Goal: Task Accomplishment & Management: Manage account settings

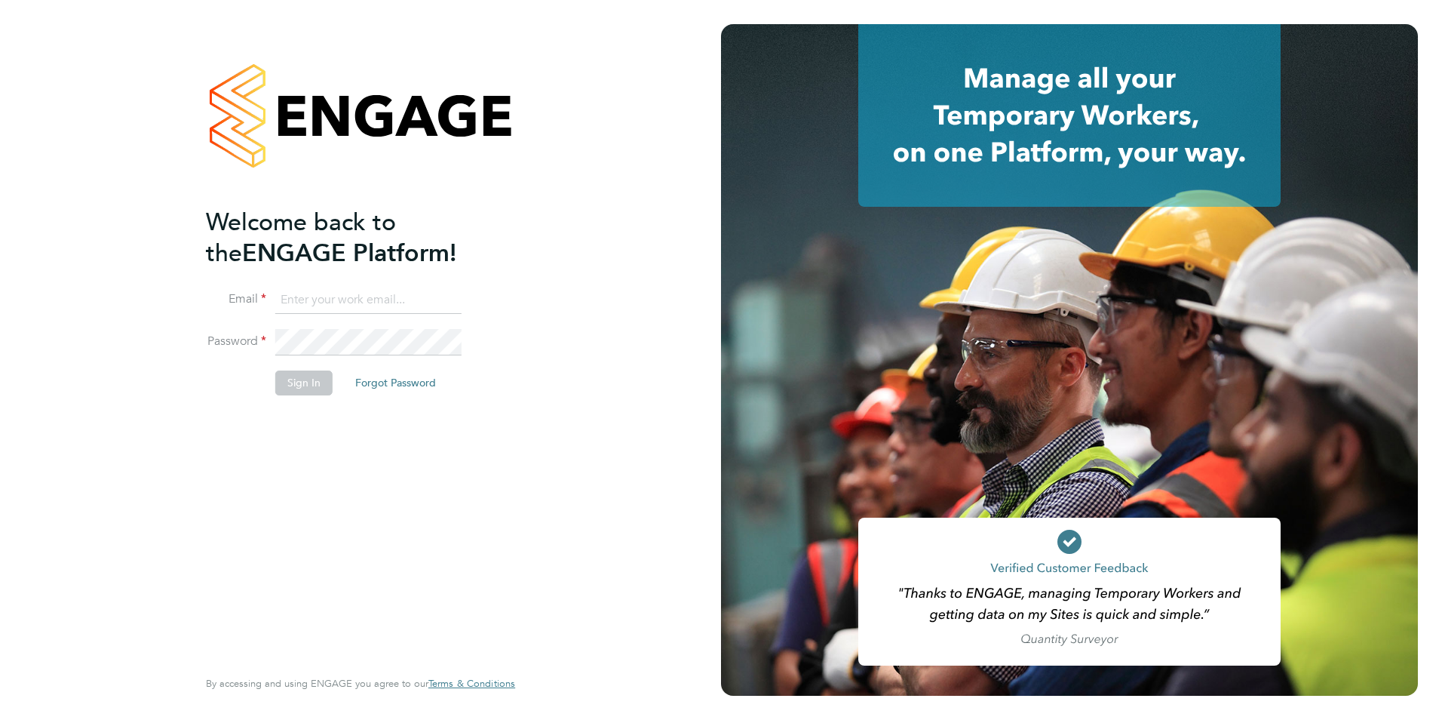
type input "[PERSON_NAME][EMAIL_ADDRESS][PERSON_NAME][PERSON_NAME][DOMAIN_NAME]"
click at [309, 382] on button "Sign In" at bounding box center [303, 382] width 57 height 24
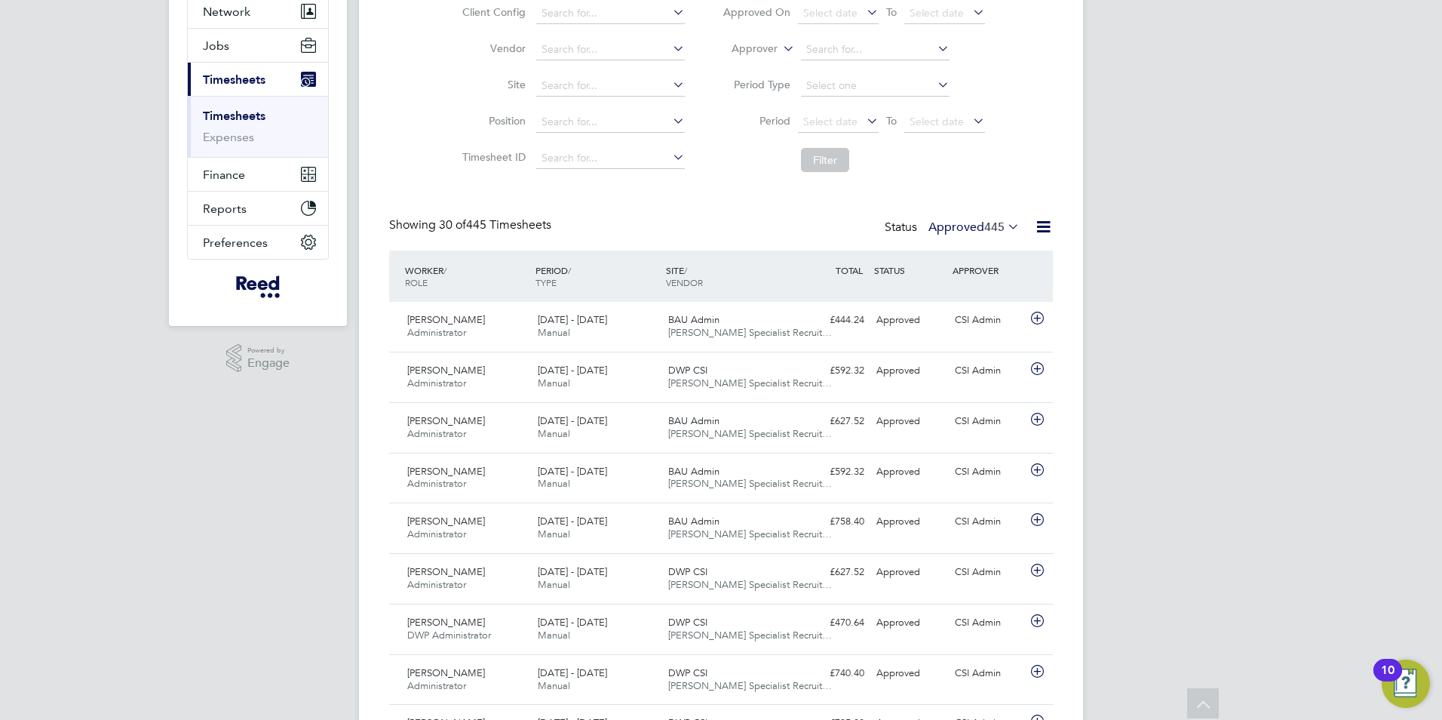
click at [1005, 227] on icon at bounding box center [1005, 226] width 0 height 21
click at [949, 248] on li "All" at bounding box center [960, 253] width 69 height 21
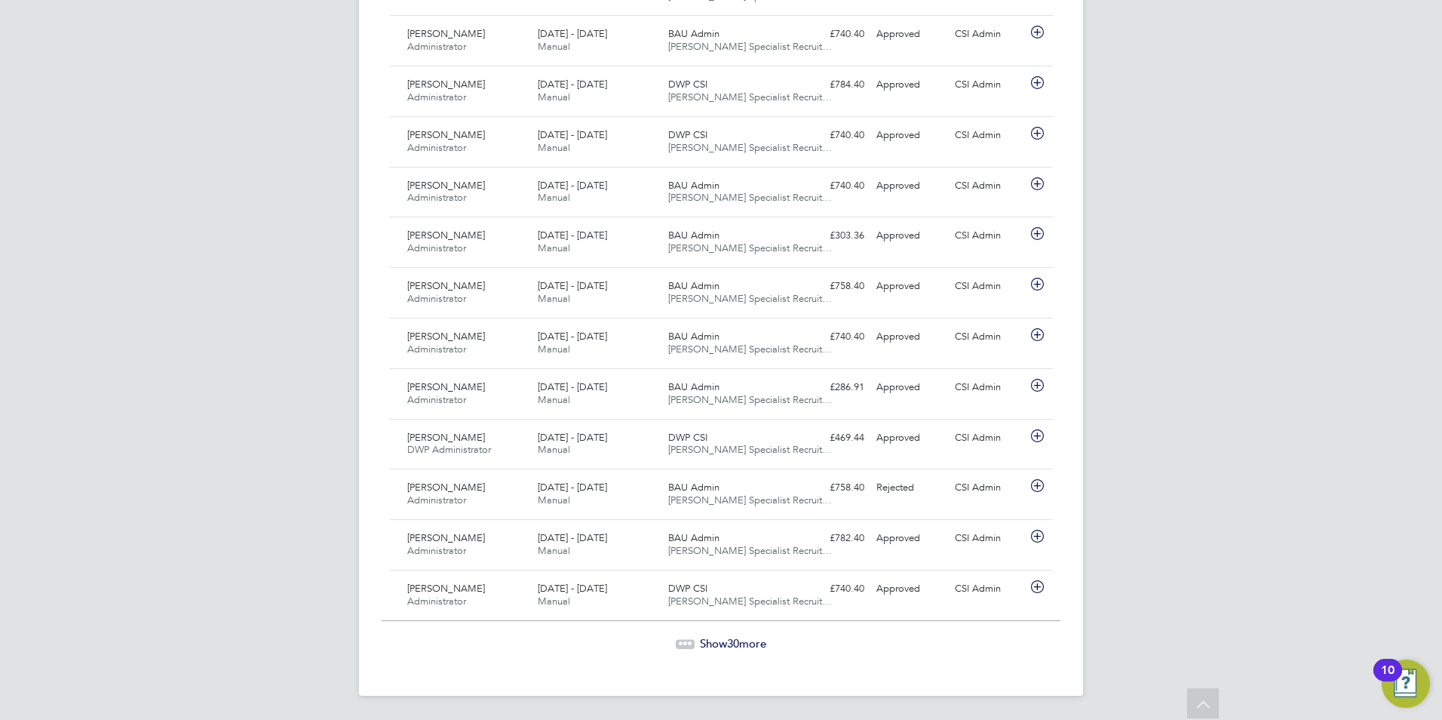
click at [718, 639] on span "Show 30 more" at bounding box center [733, 643] width 66 height 14
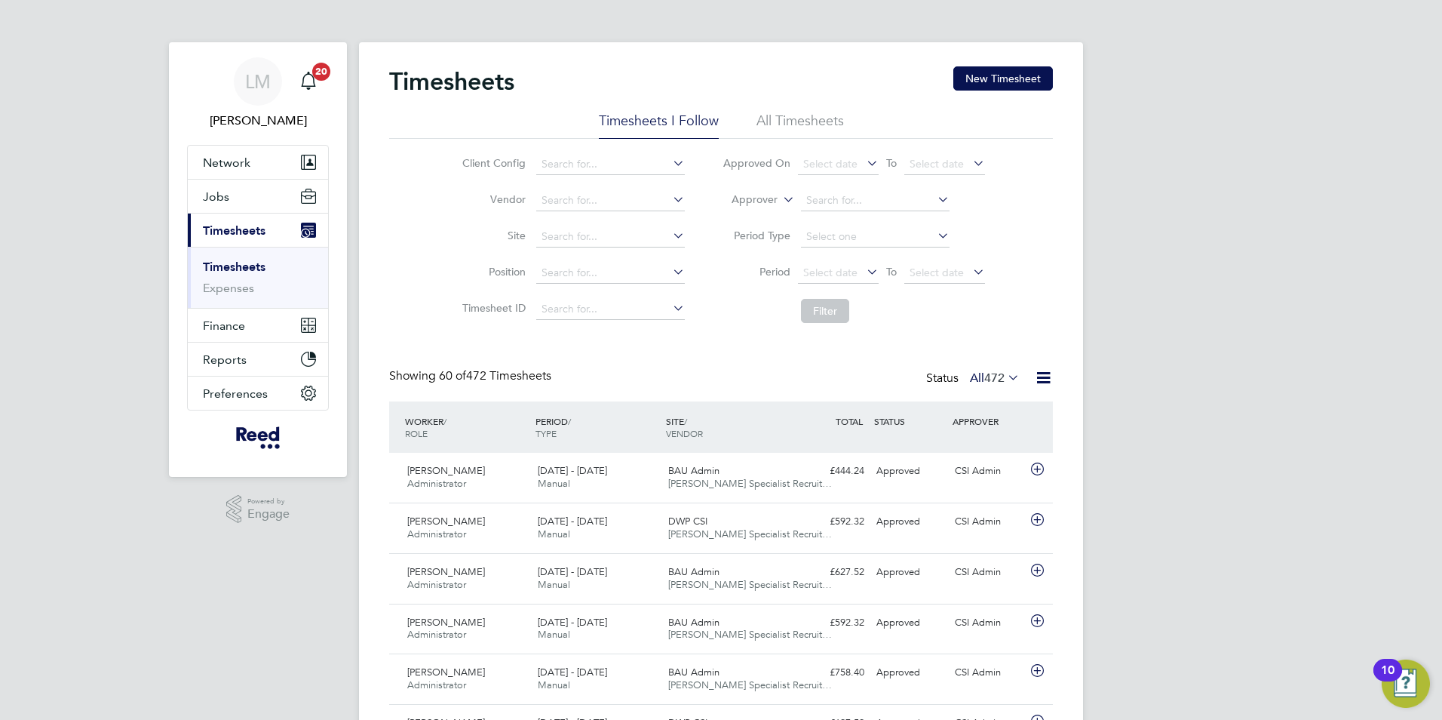
click at [1046, 376] on icon at bounding box center [1043, 377] width 19 height 19
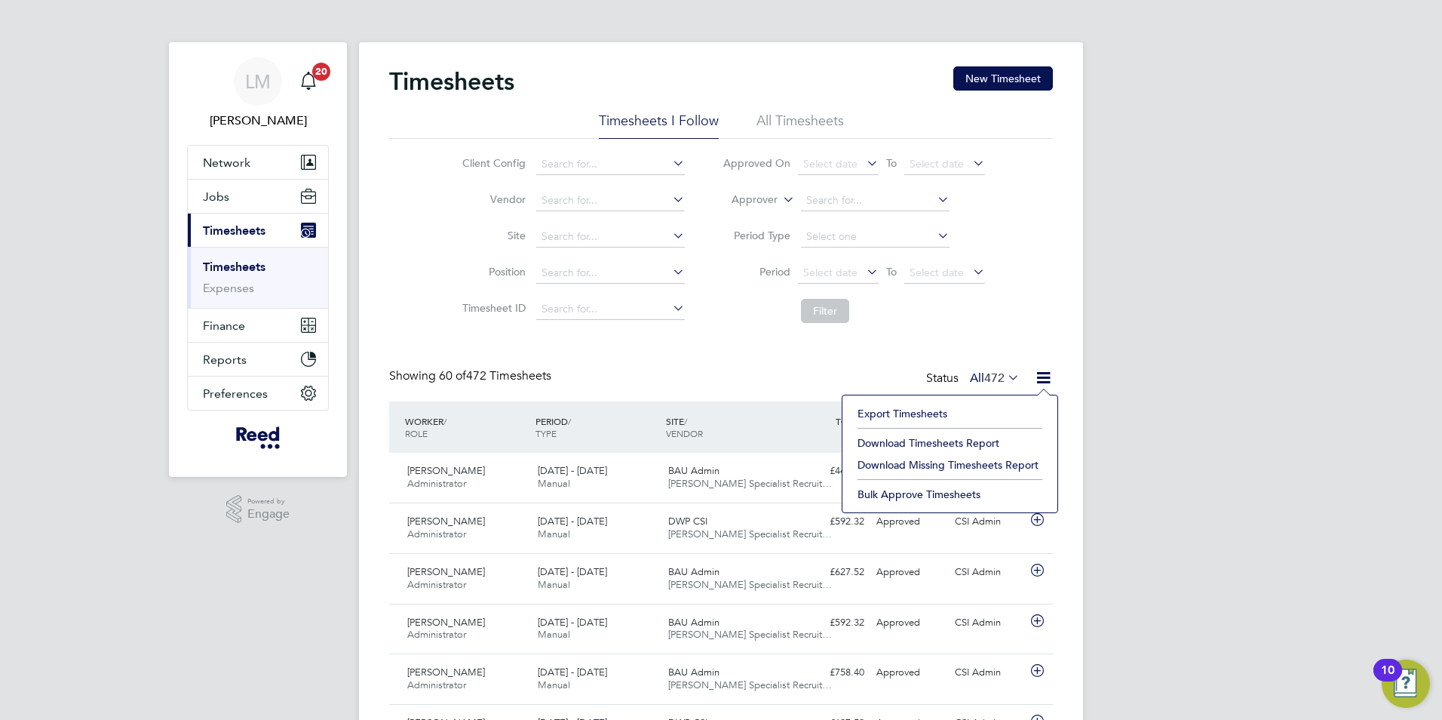
click at [925, 441] on li "Download Timesheets Report" at bounding box center [950, 442] width 200 height 21
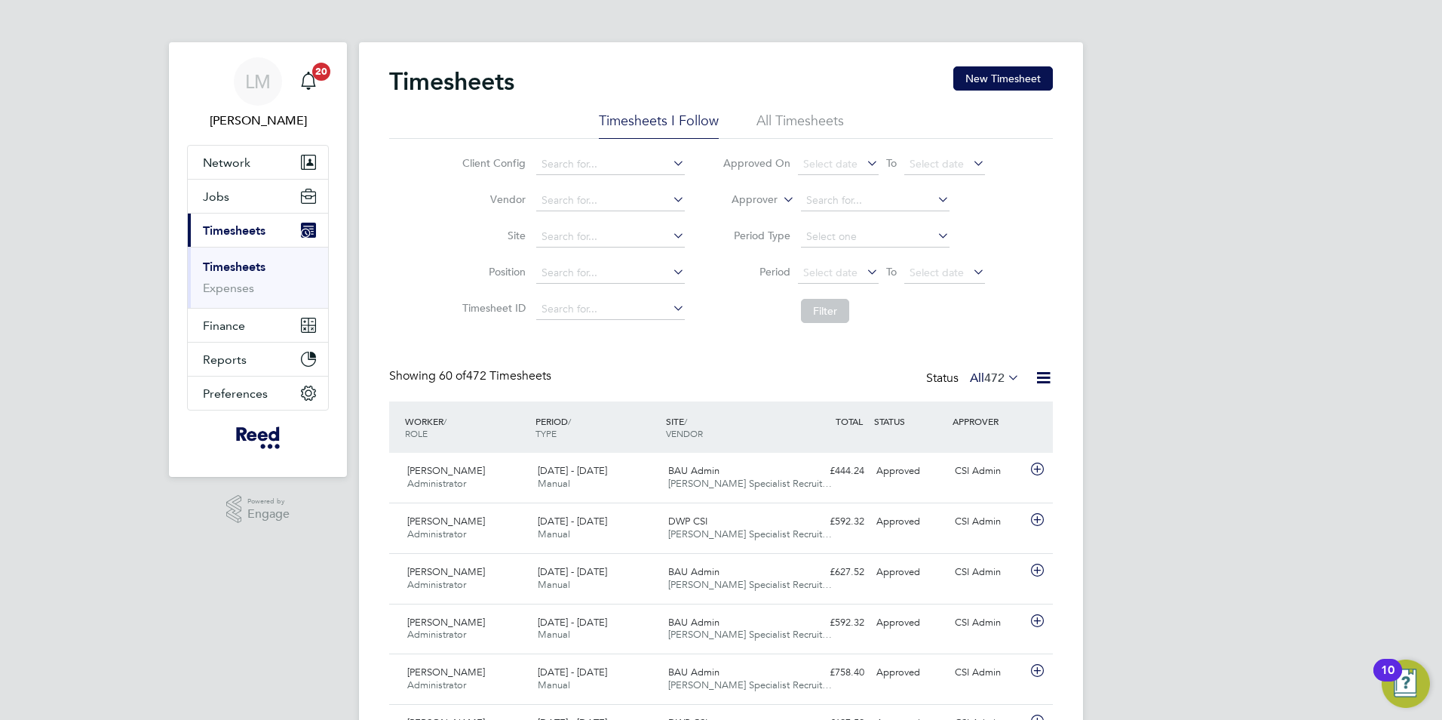
click at [1005, 376] on icon at bounding box center [1005, 377] width 0 height 21
click at [992, 501] on li "Rejected" at bounding box center [980, 503] width 69 height 21
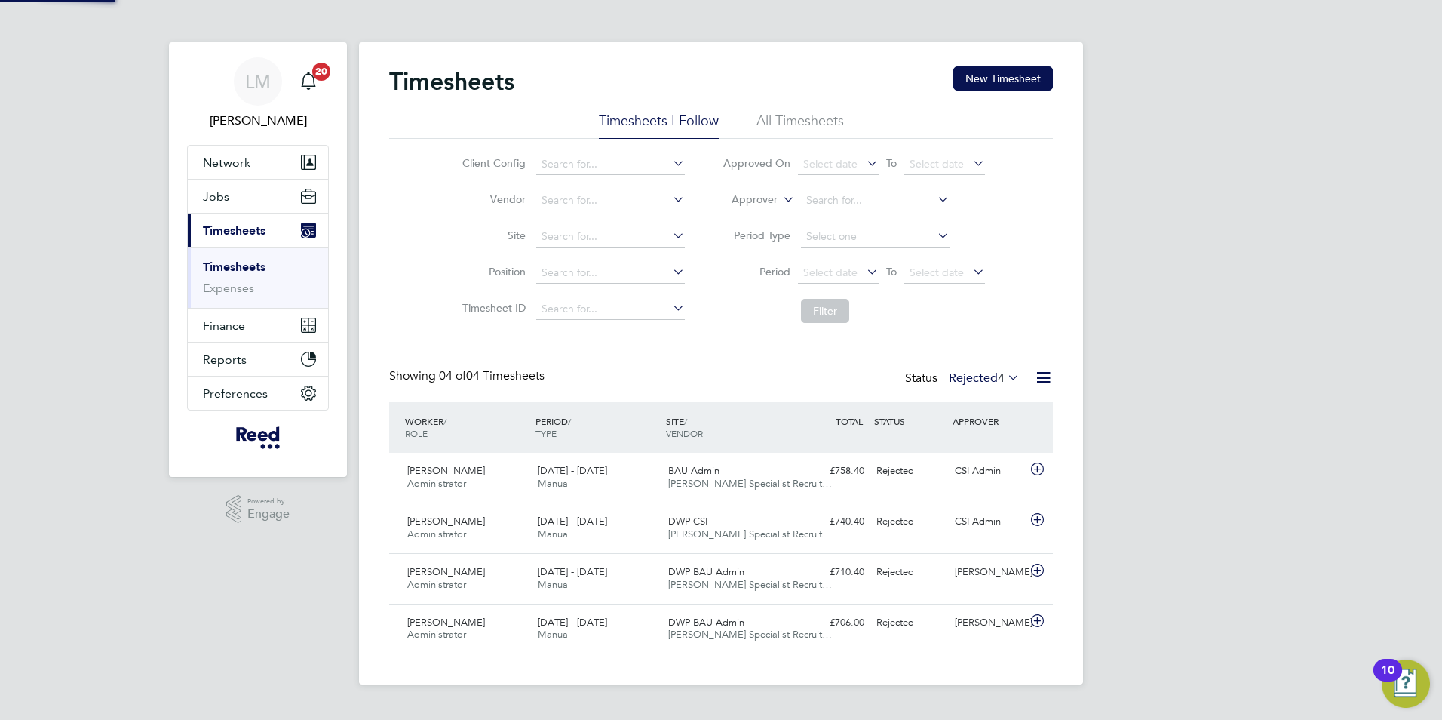
scroll to position [38, 131]
click at [1005, 379] on icon at bounding box center [1005, 377] width 0 height 21
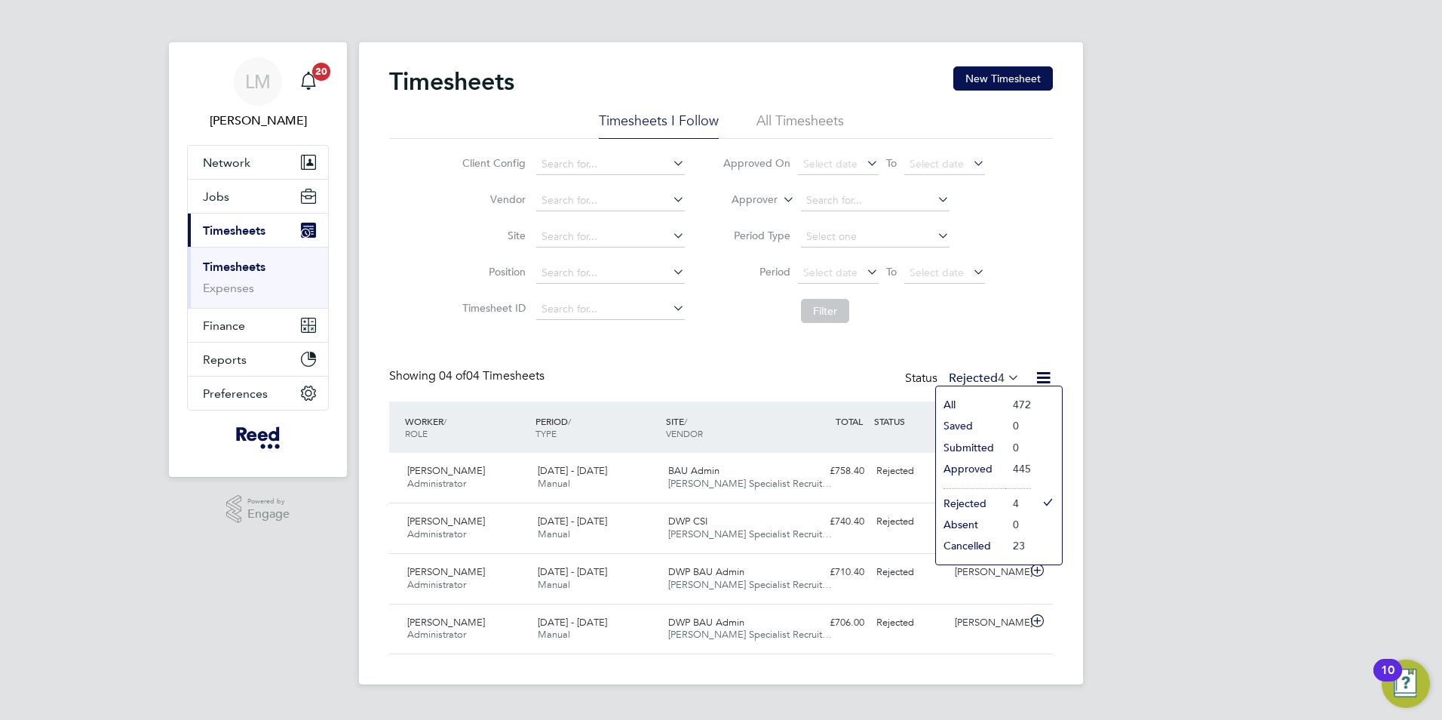
click at [981, 467] on li "Approved" at bounding box center [970, 468] width 69 height 21
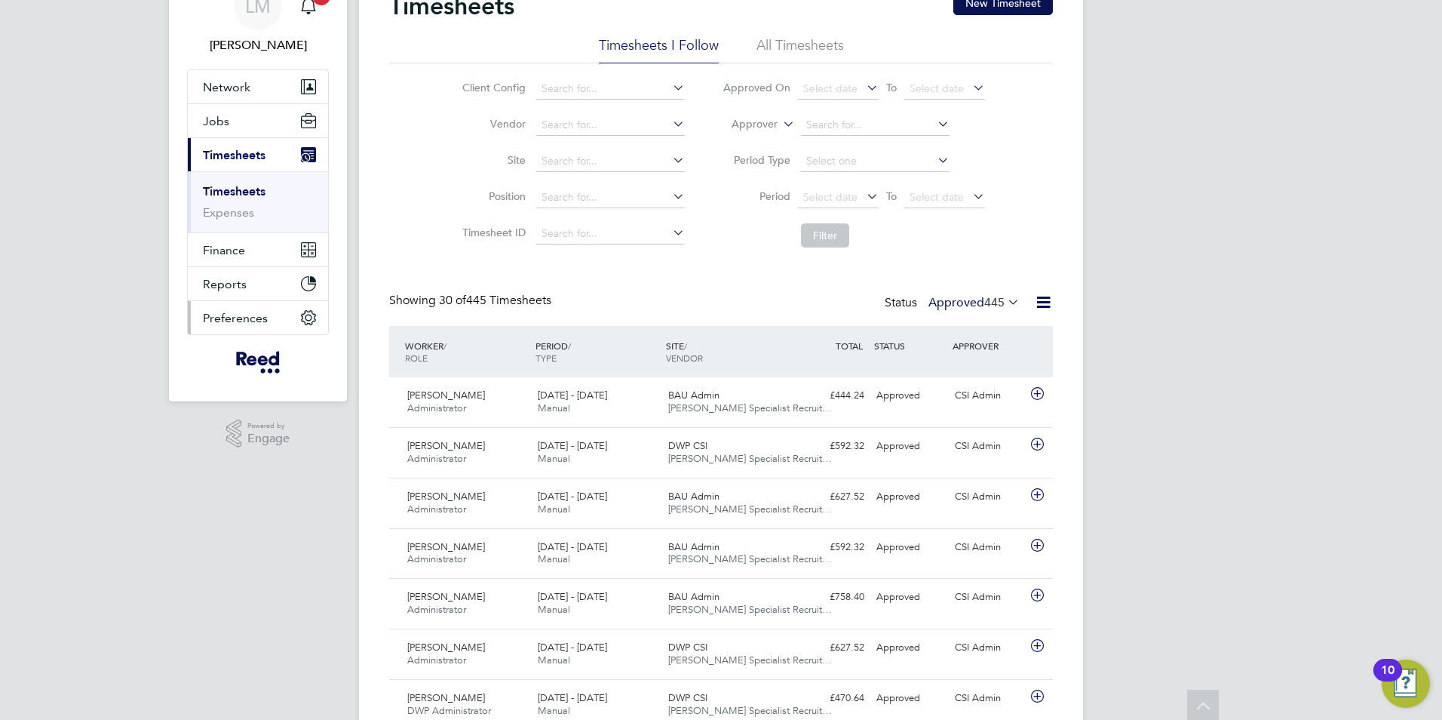
scroll to position [0, 0]
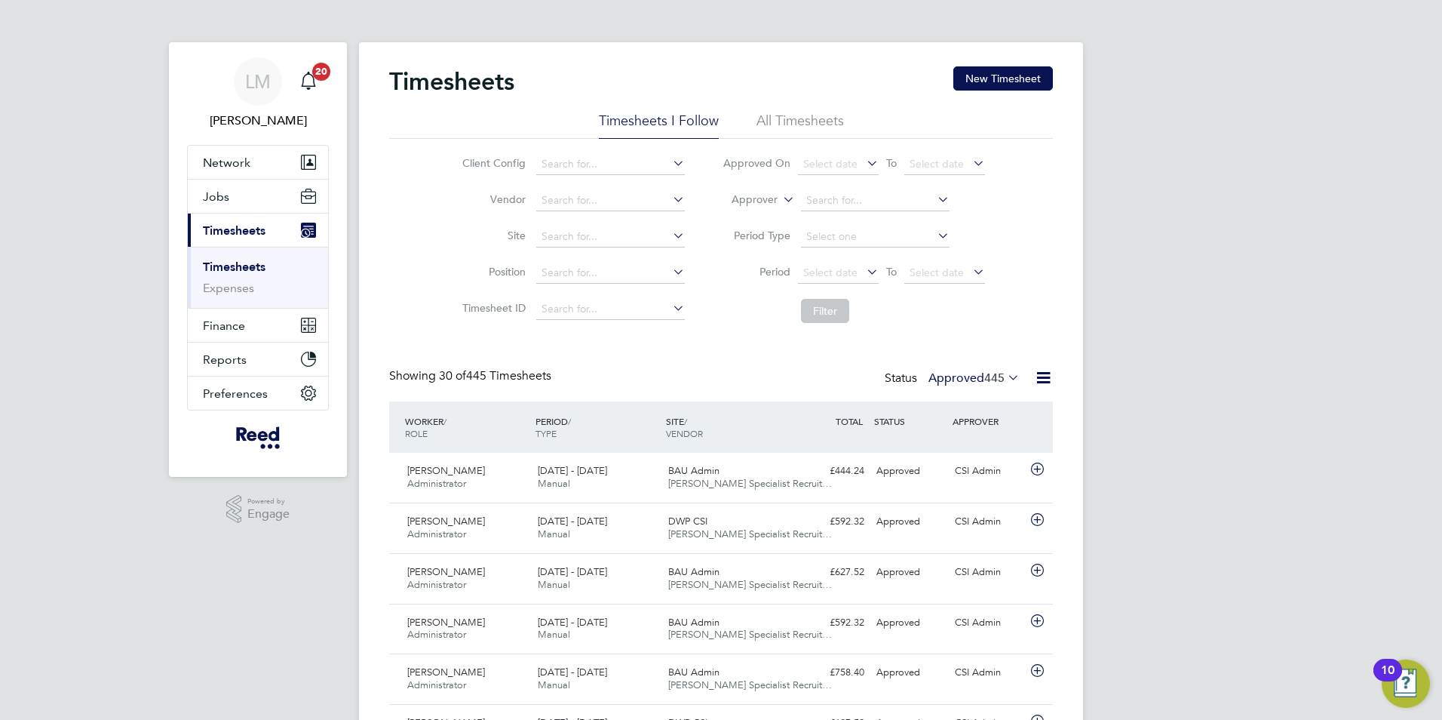
click at [1005, 375] on icon at bounding box center [1005, 377] width 0 height 21
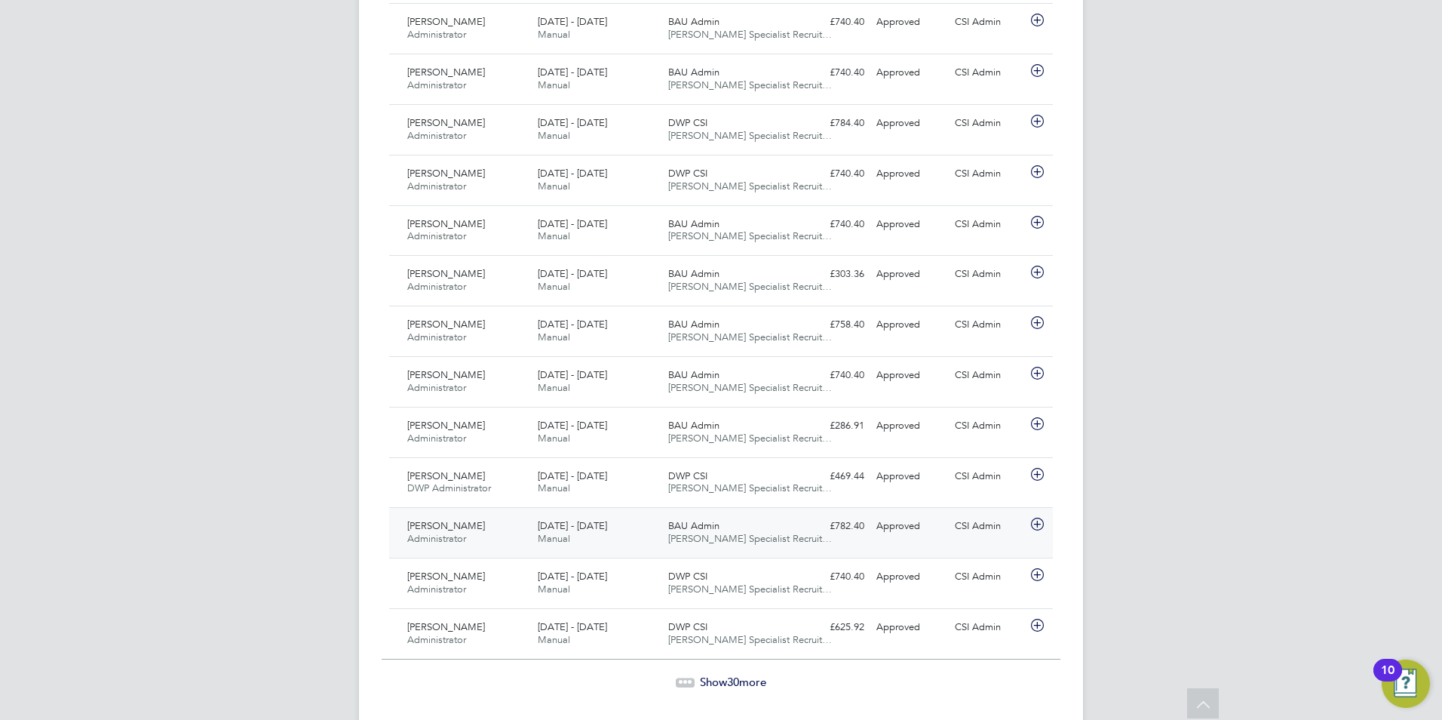
scroll to position [1343, 0]
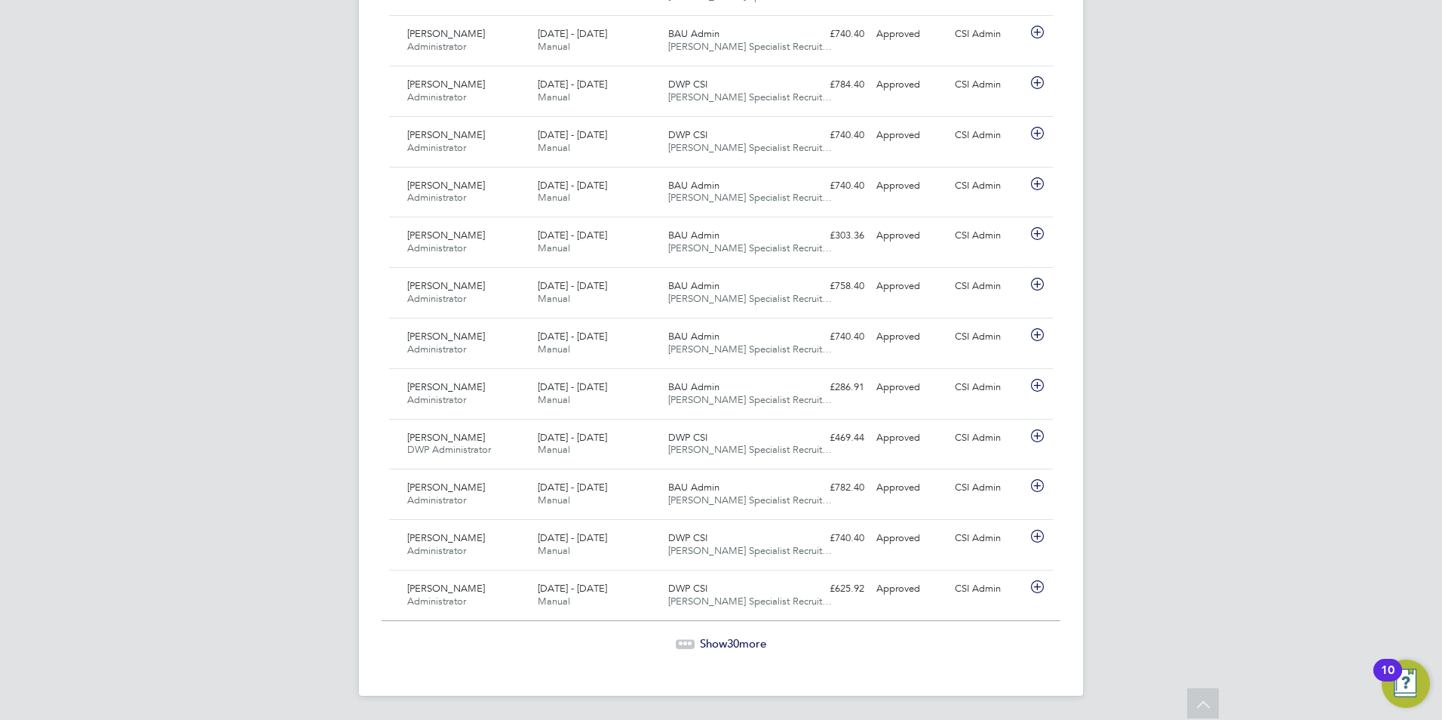
click at [721, 639] on span "Show 30 more" at bounding box center [733, 643] width 66 height 14
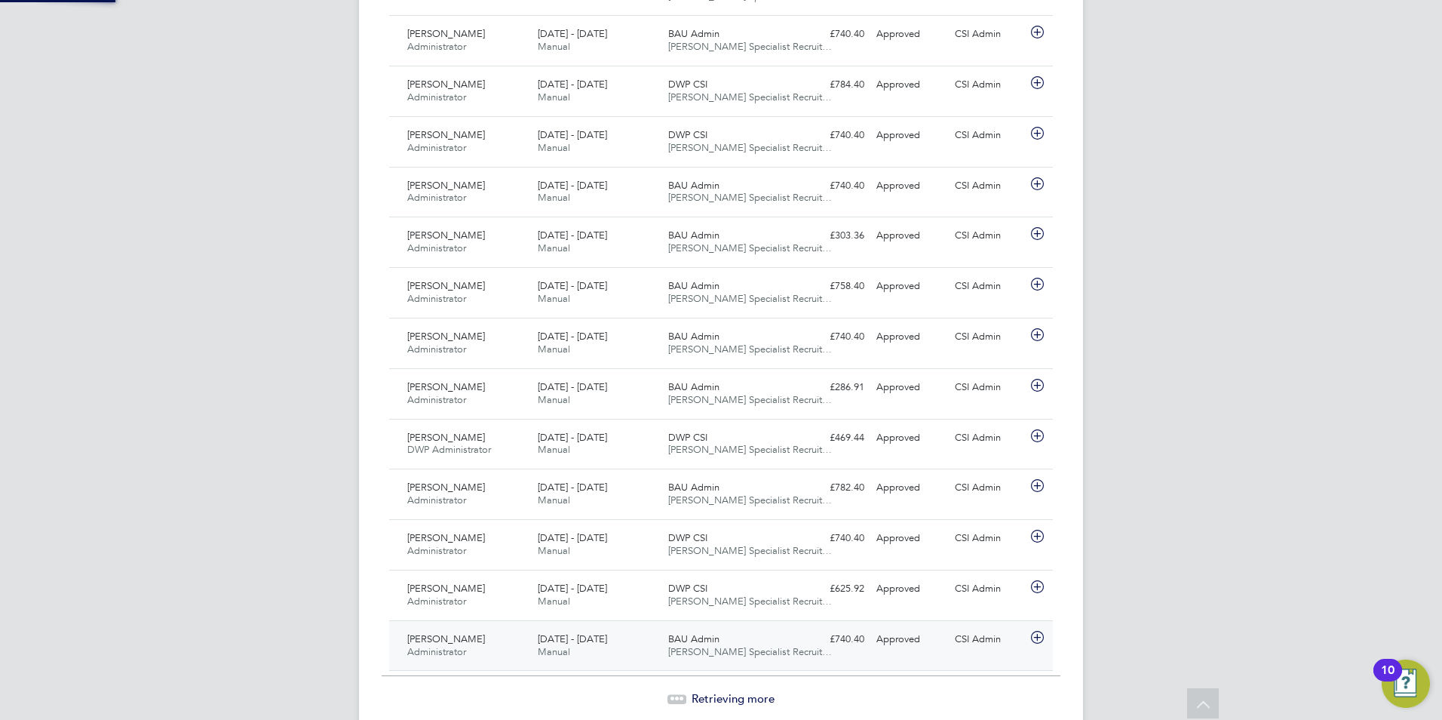
scroll to position [38, 131]
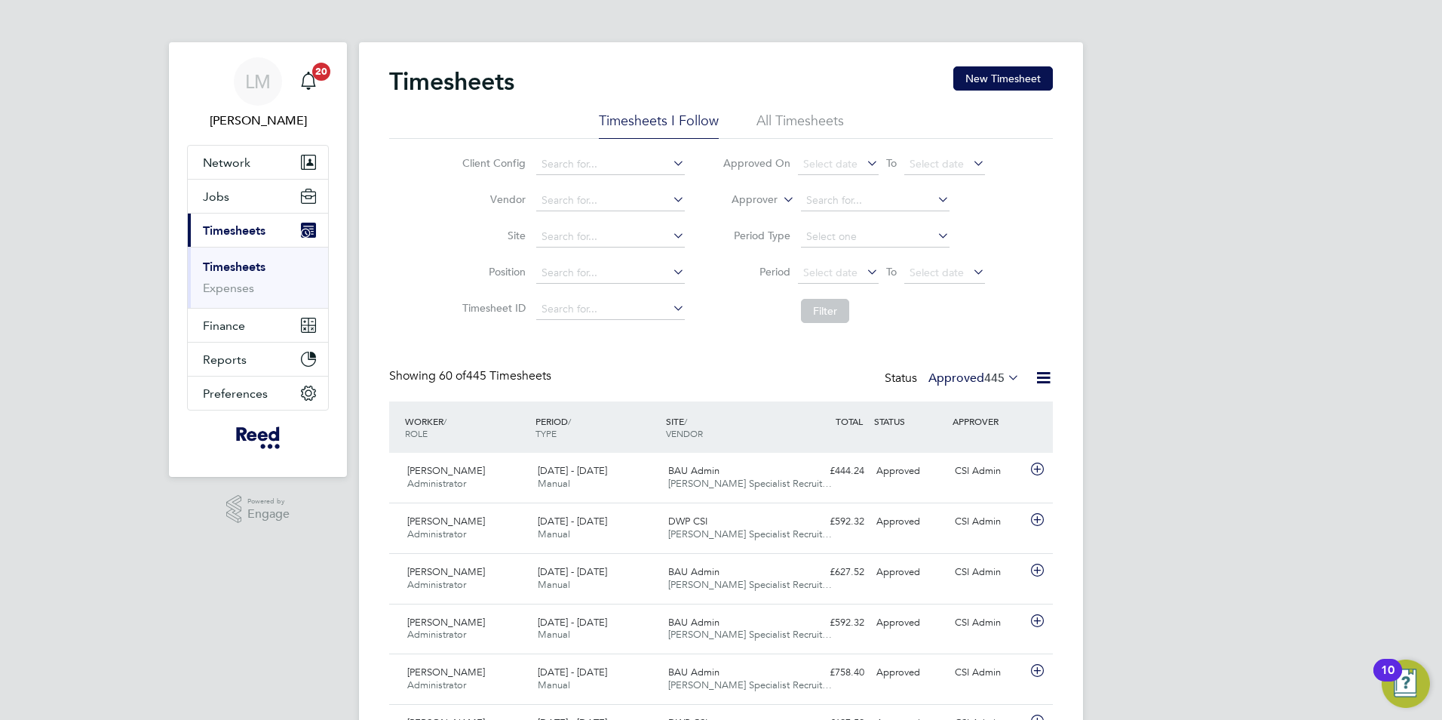
click at [241, 268] on link "Timesheets" at bounding box center [234, 266] width 63 height 14
click at [1005, 379] on icon at bounding box center [1005, 377] width 0 height 21
click at [971, 468] on li "Approved" at bounding box center [960, 468] width 69 height 21
click at [245, 122] on span "[PERSON_NAME]" at bounding box center [258, 121] width 142 height 18
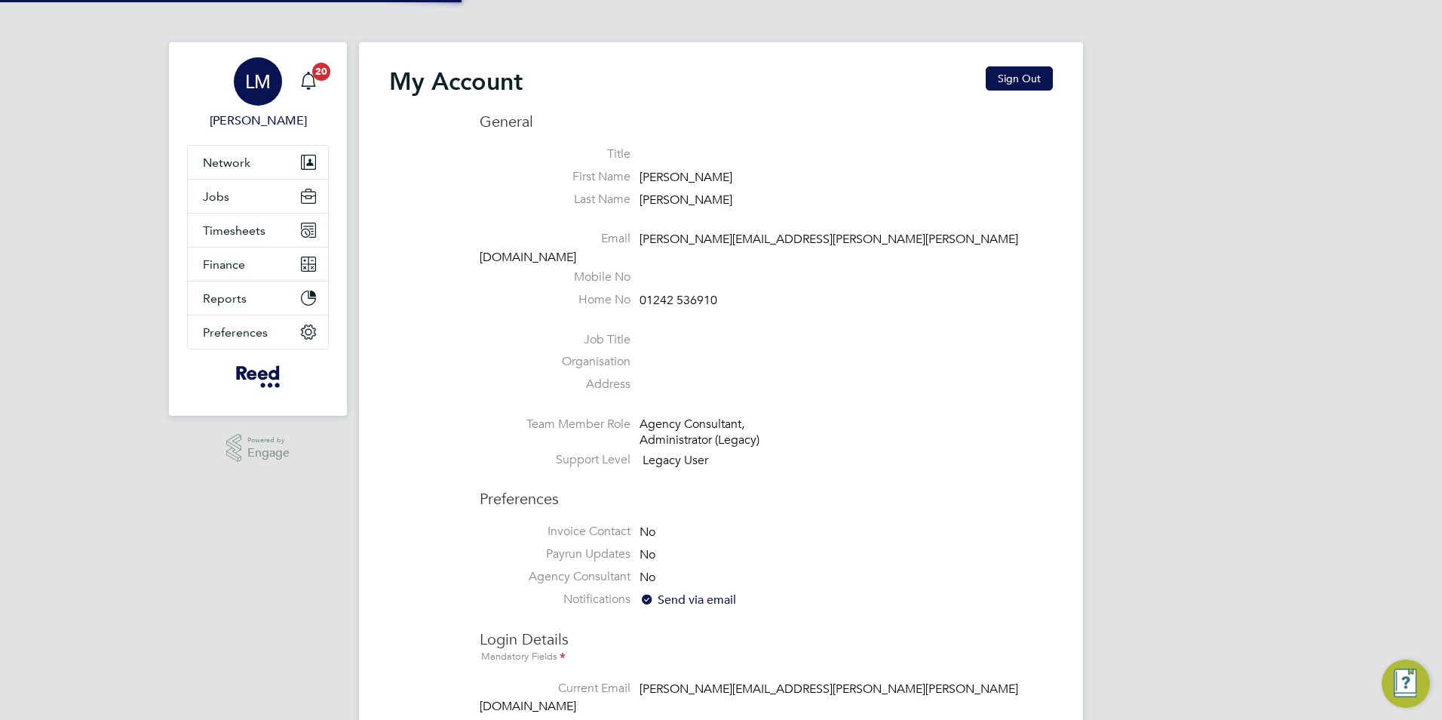
type input "[PERSON_NAME][EMAIL_ADDRESS][PERSON_NAME][PERSON_NAME][DOMAIN_NAME]"
